Goal: Go to known website: Go to known website

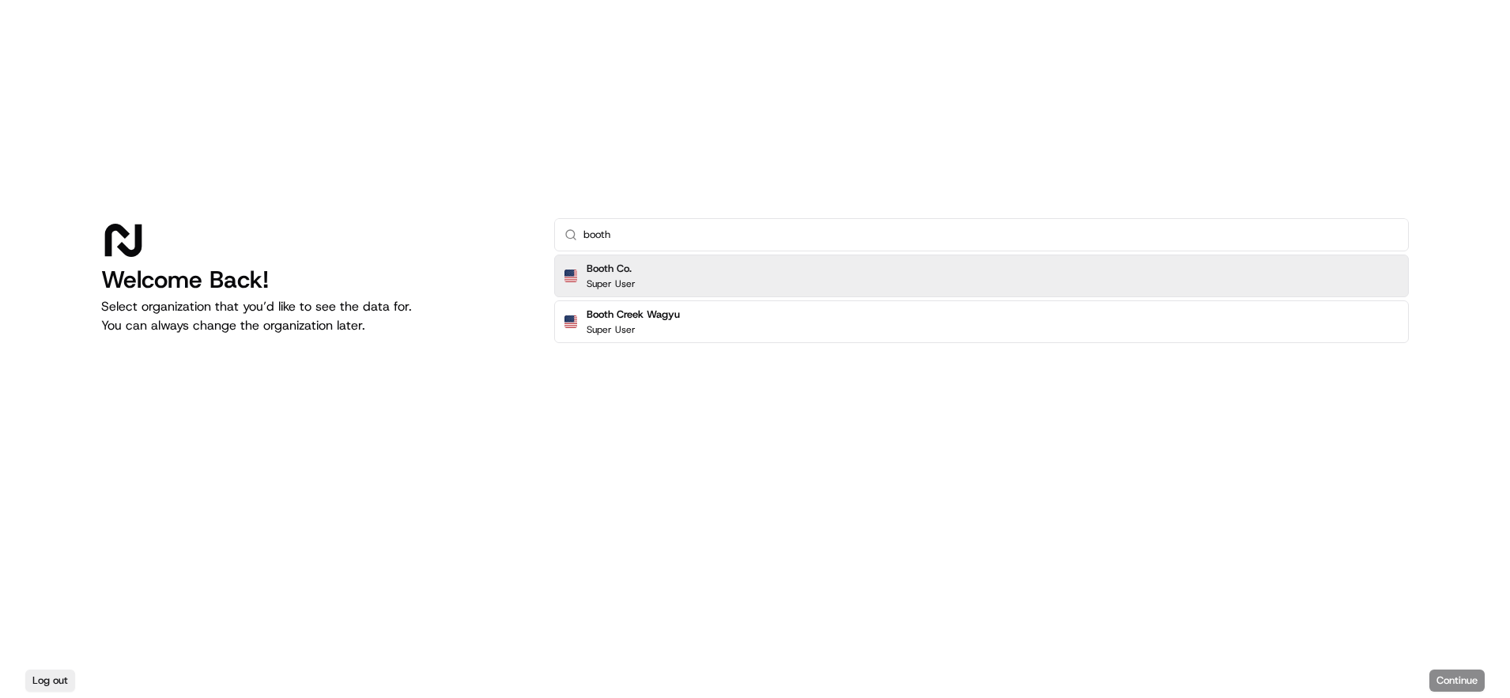
type input "booth"
click at [660, 264] on div "Booth Co. Super User" at bounding box center [981, 276] width 855 height 43
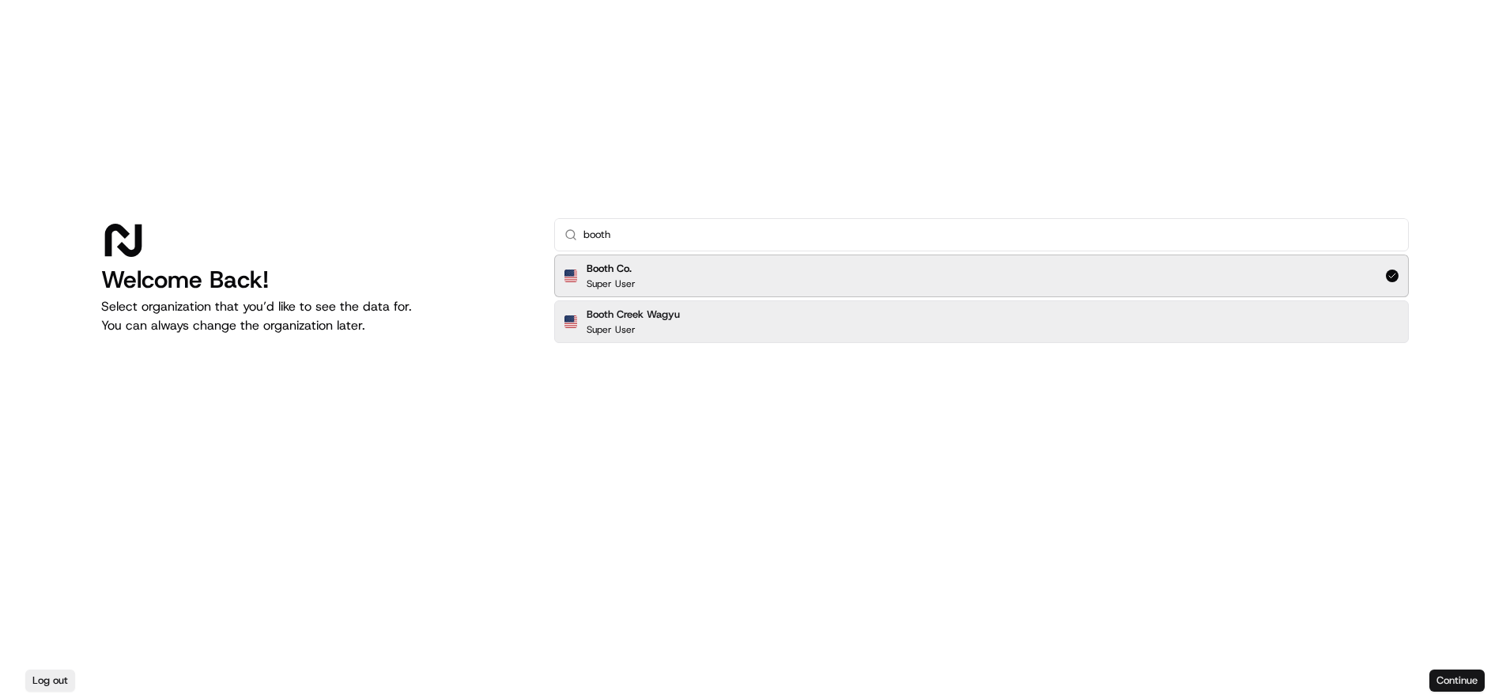
click at [1446, 680] on button "Continue" at bounding box center [1456, 681] width 55 height 22
